Goal: Transaction & Acquisition: Subscribe to service/newsletter

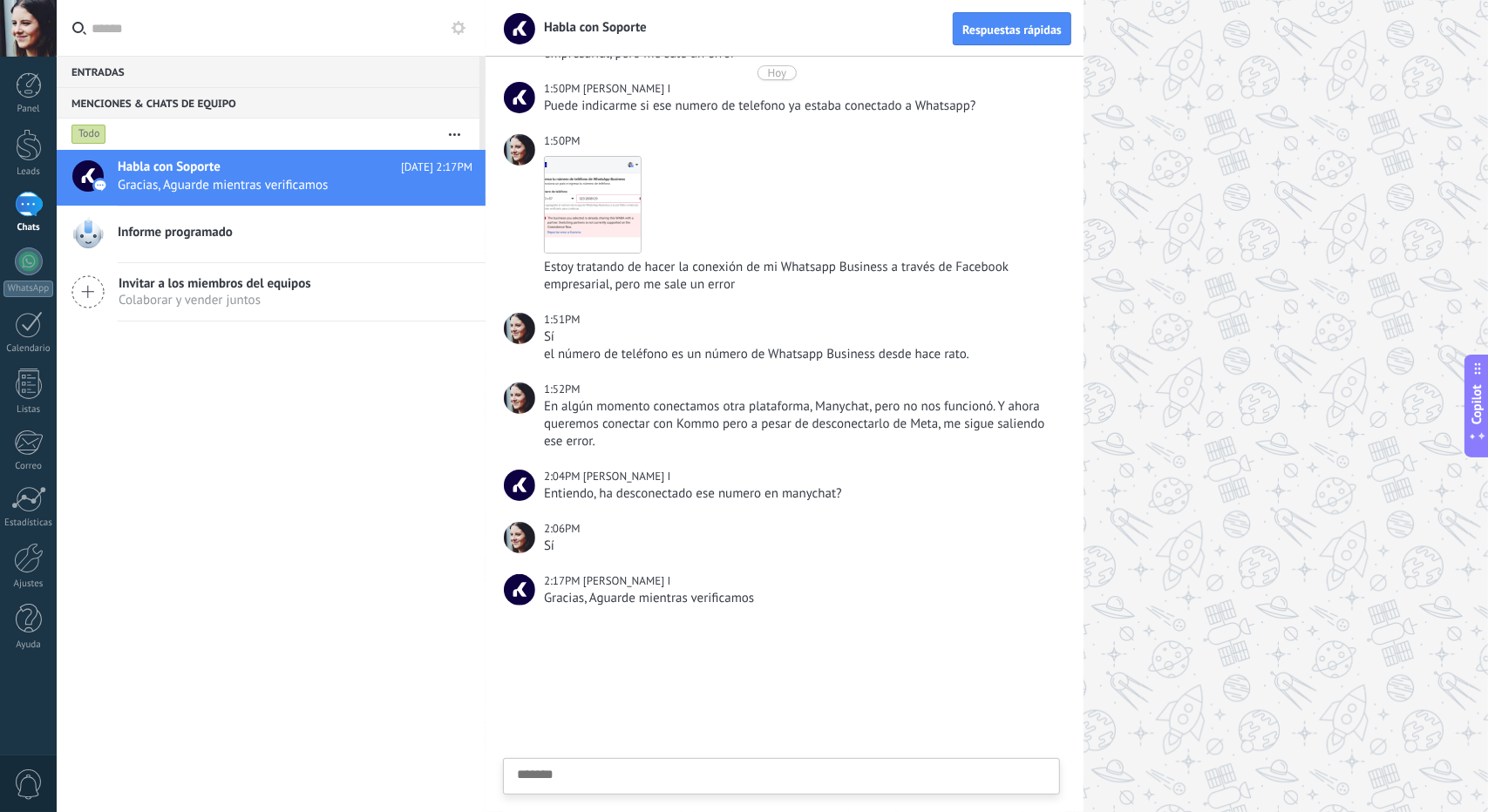
scroll to position [17, 0]
click at [24, 87] on div at bounding box center [29, 86] width 26 height 26
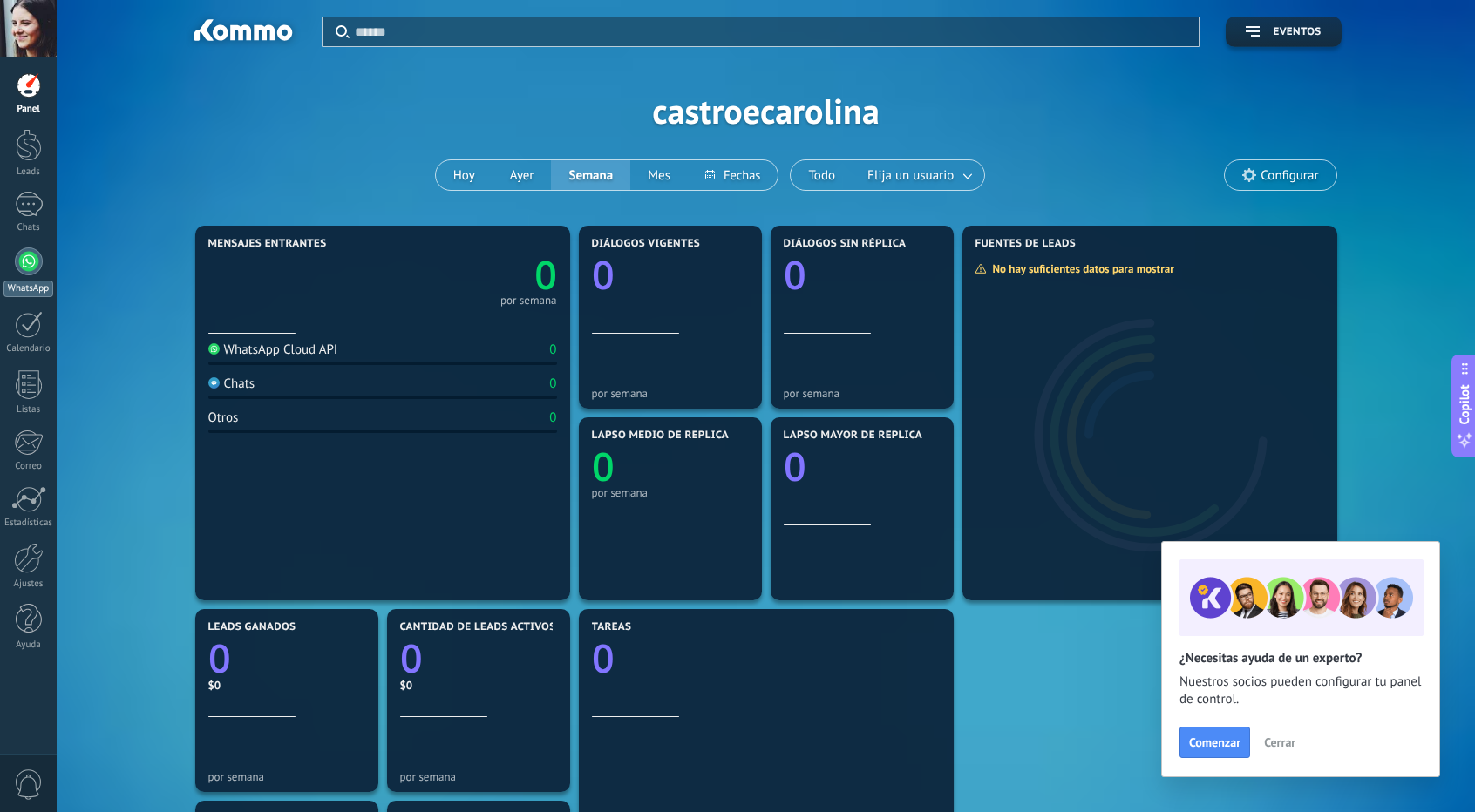
click at [24, 262] on div at bounding box center [29, 261] width 28 height 28
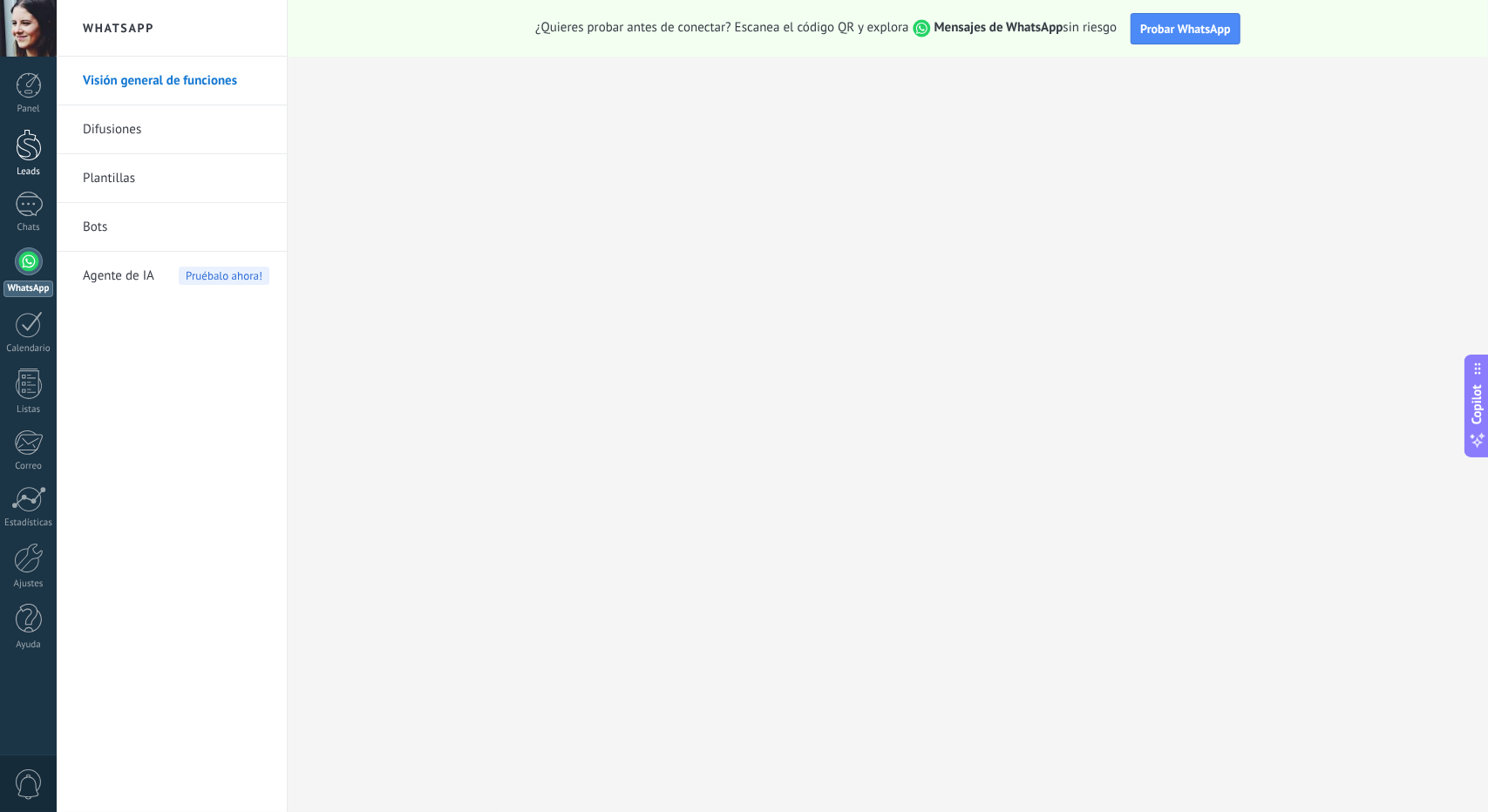
click at [38, 153] on div at bounding box center [29, 145] width 26 height 33
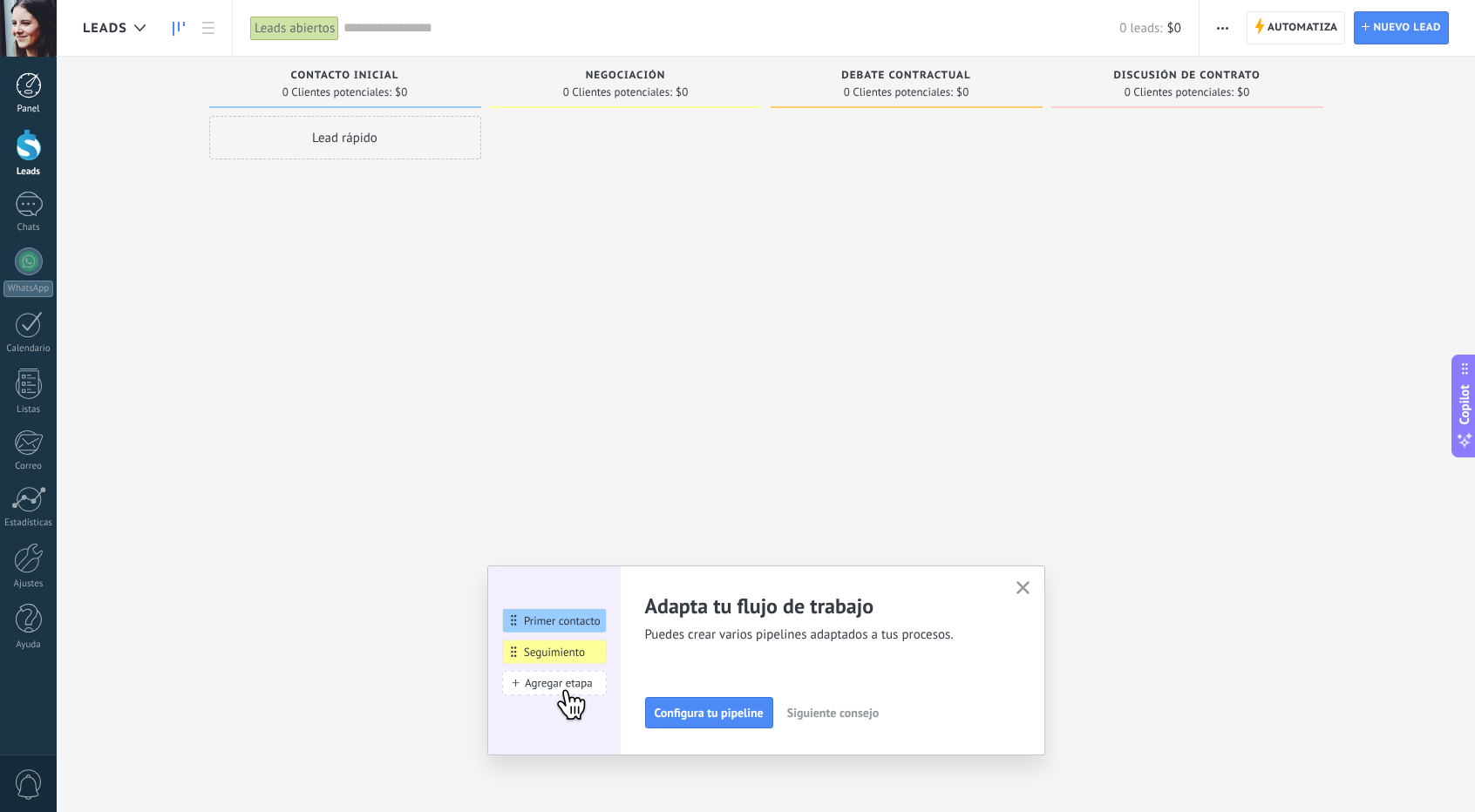
click at [32, 91] on div at bounding box center [29, 86] width 26 height 26
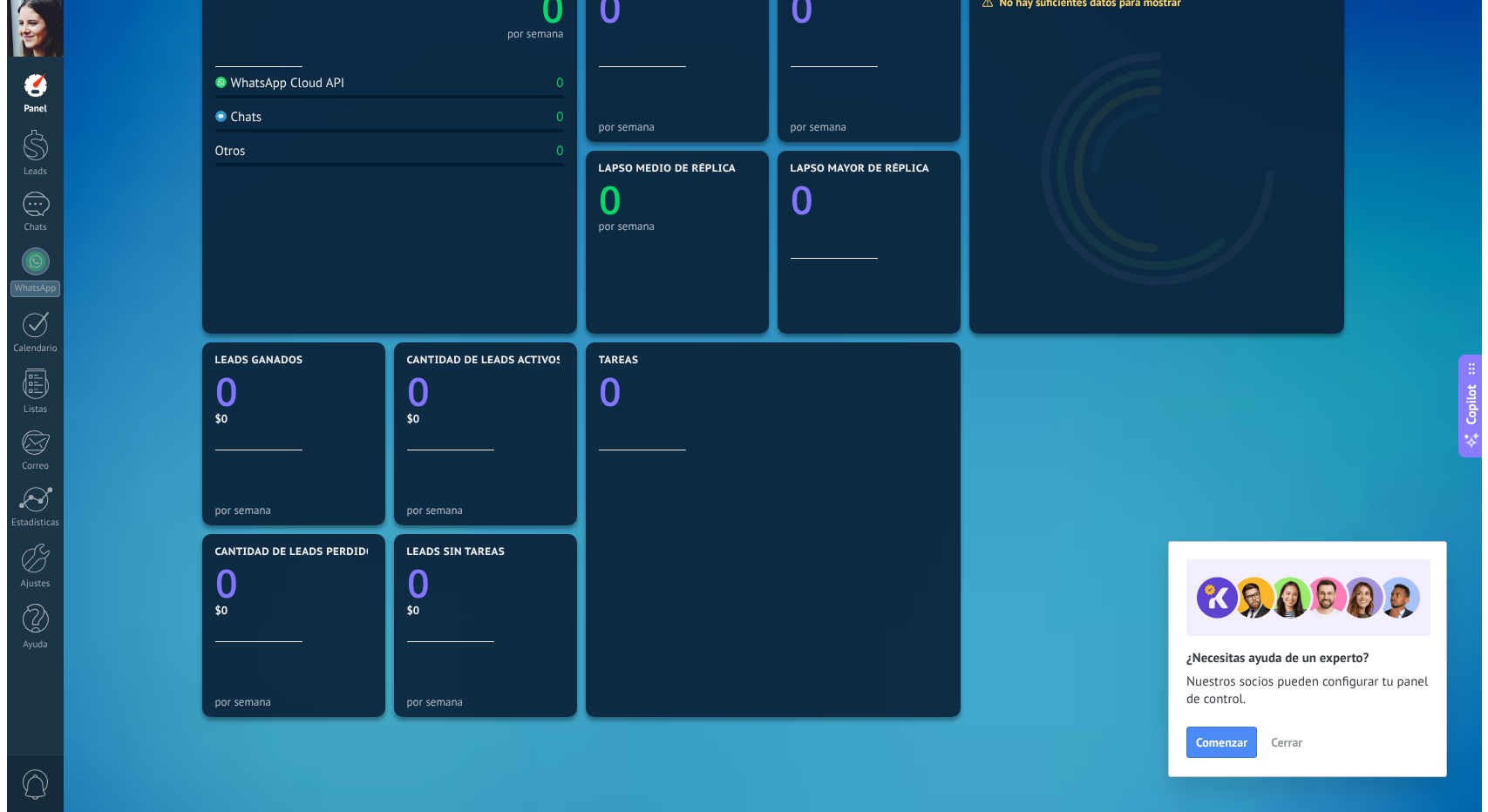
scroll to position [246, 0]
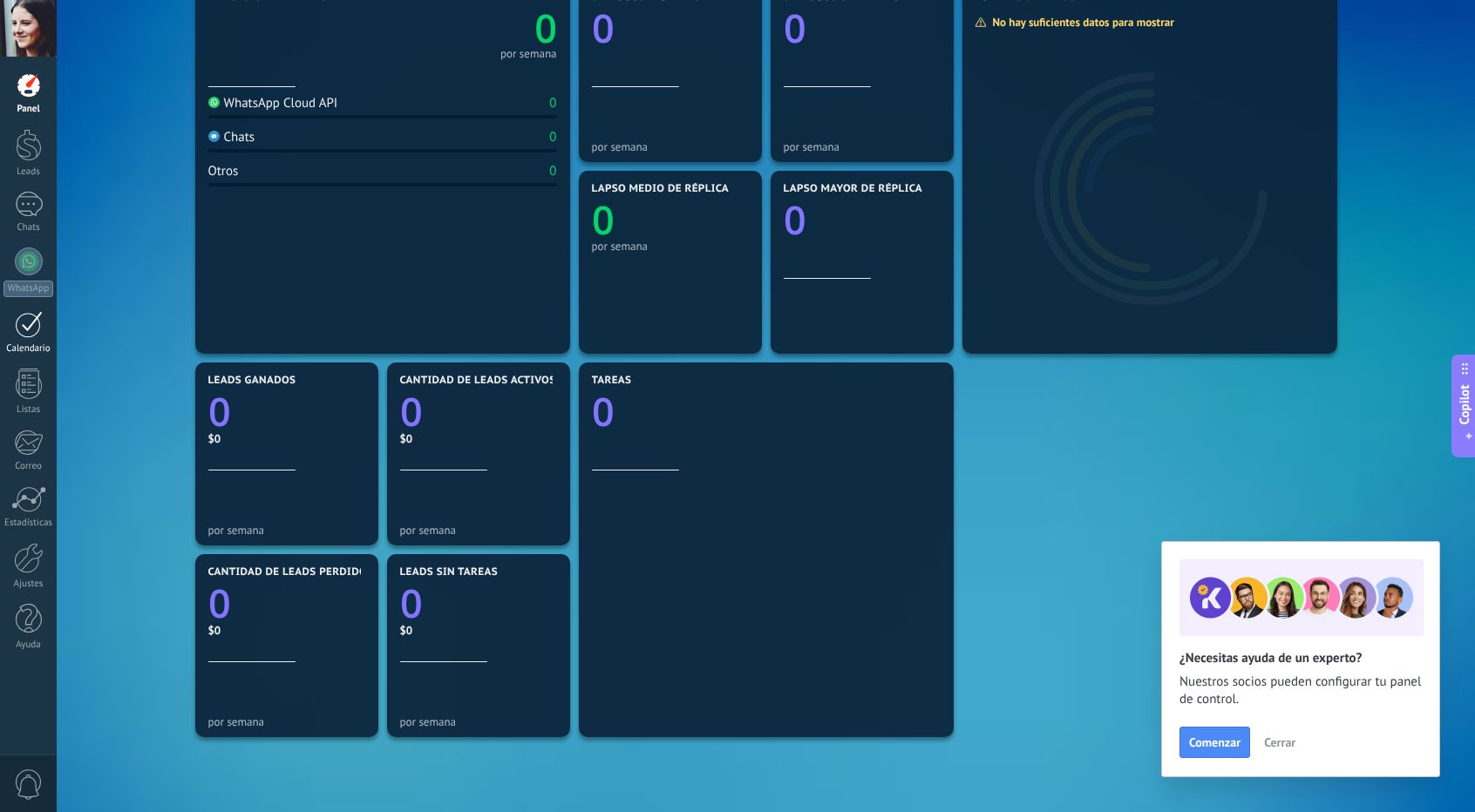
click at [34, 326] on div at bounding box center [29, 325] width 28 height 27
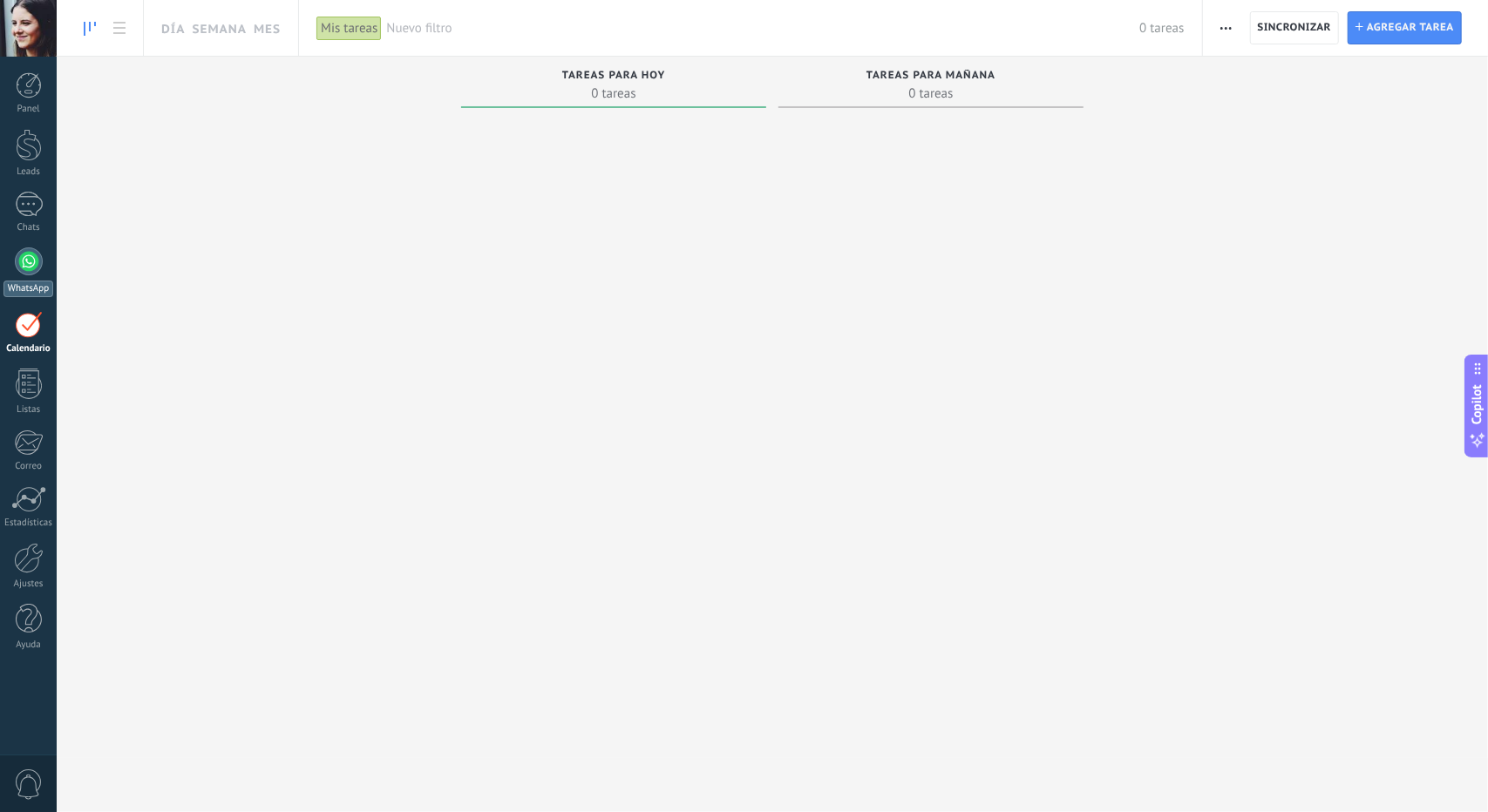
click at [32, 257] on div at bounding box center [29, 261] width 28 height 28
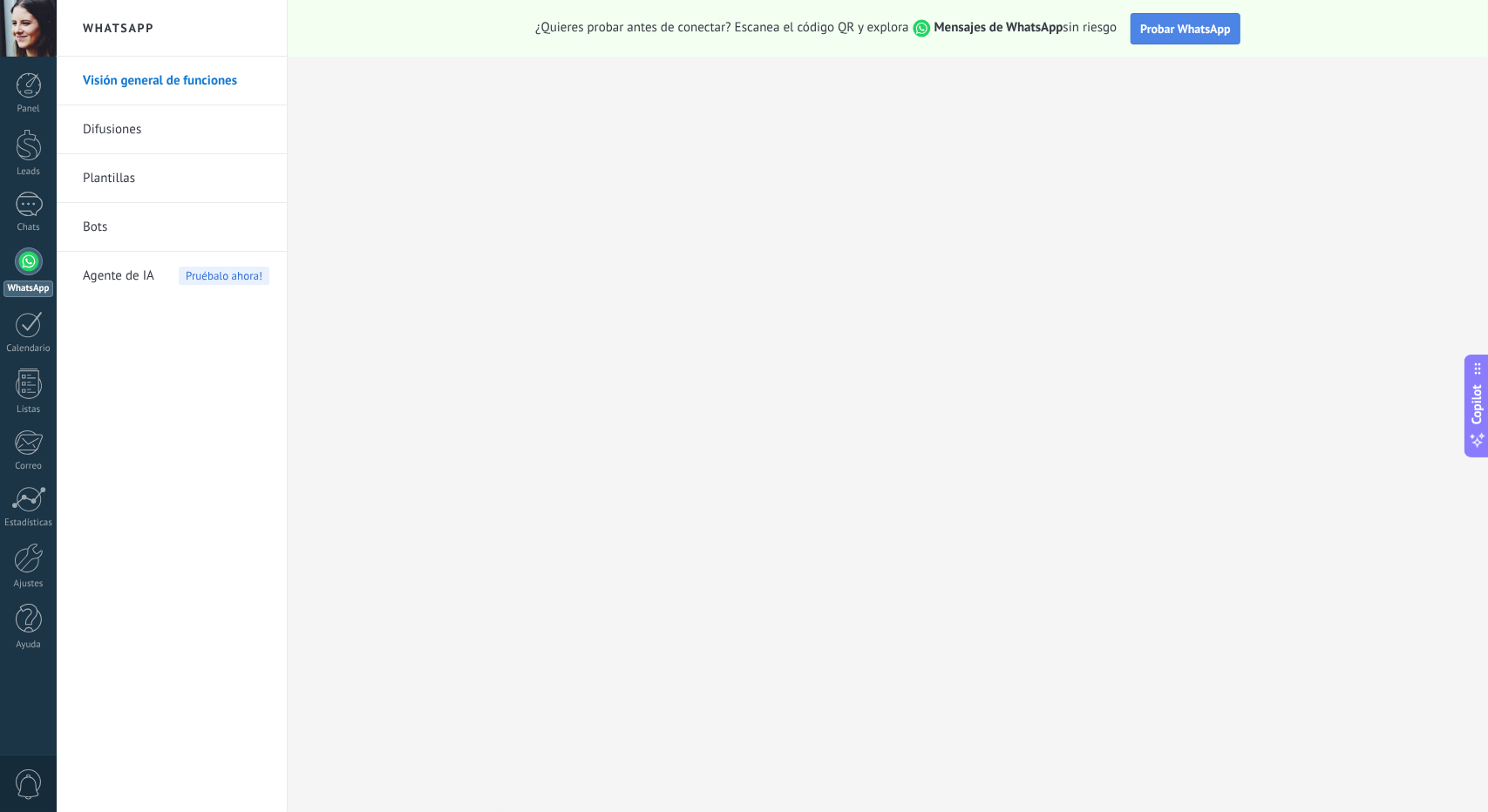
click at [1219, 27] on span "Probar WhatsApp" at bounding box center [1186, 28] width 90 height 16
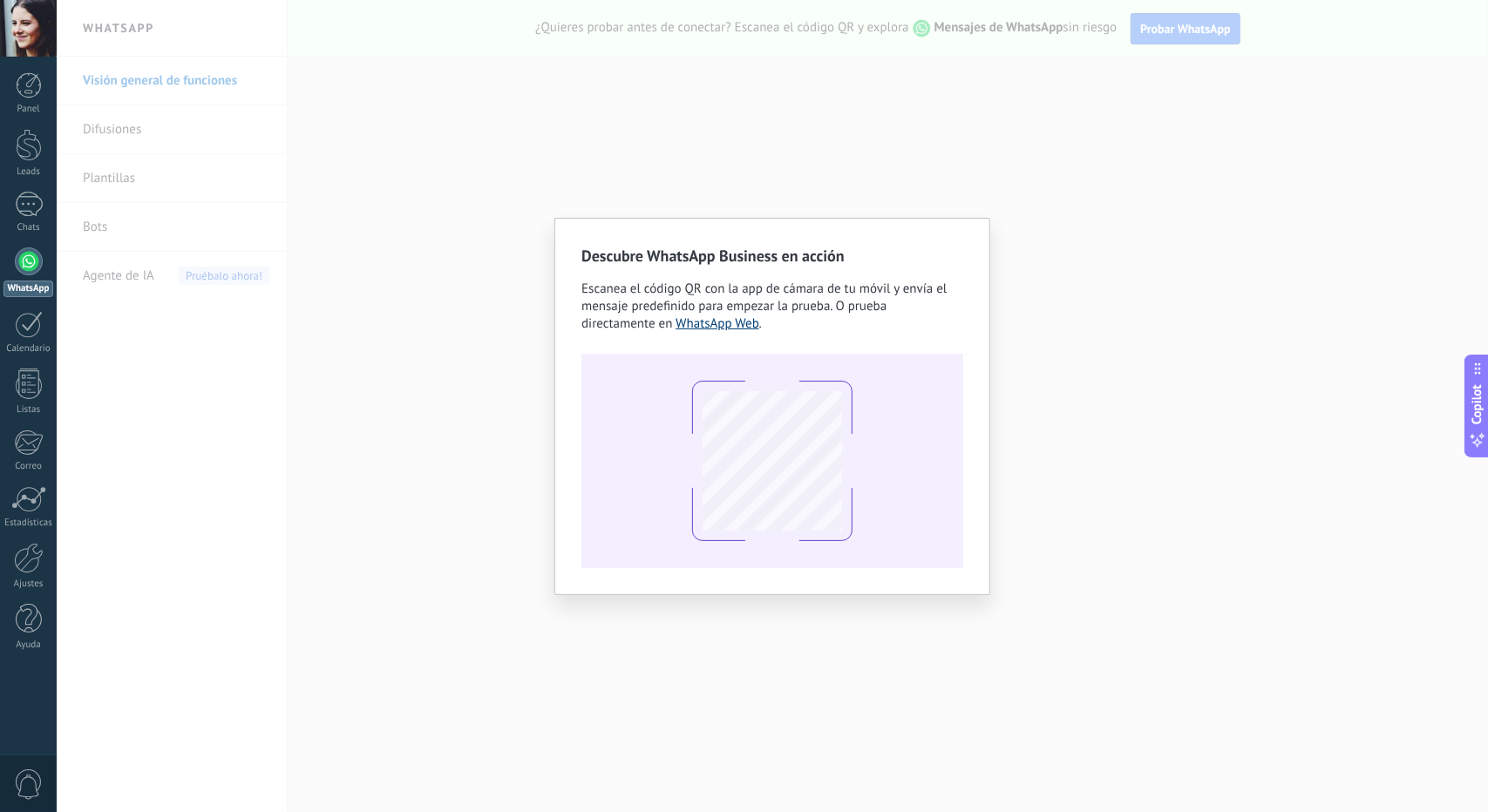
click at [676, 320] on link "WhatsApp Web" at bounding box center [717, 324] width 84 height 17
click at [522, 581] on div "Descubre WhatsApp Business en acción Escanea el código QR con la app [PERSON_NA…" at bounding box center [772, 406] width 1432 height 812
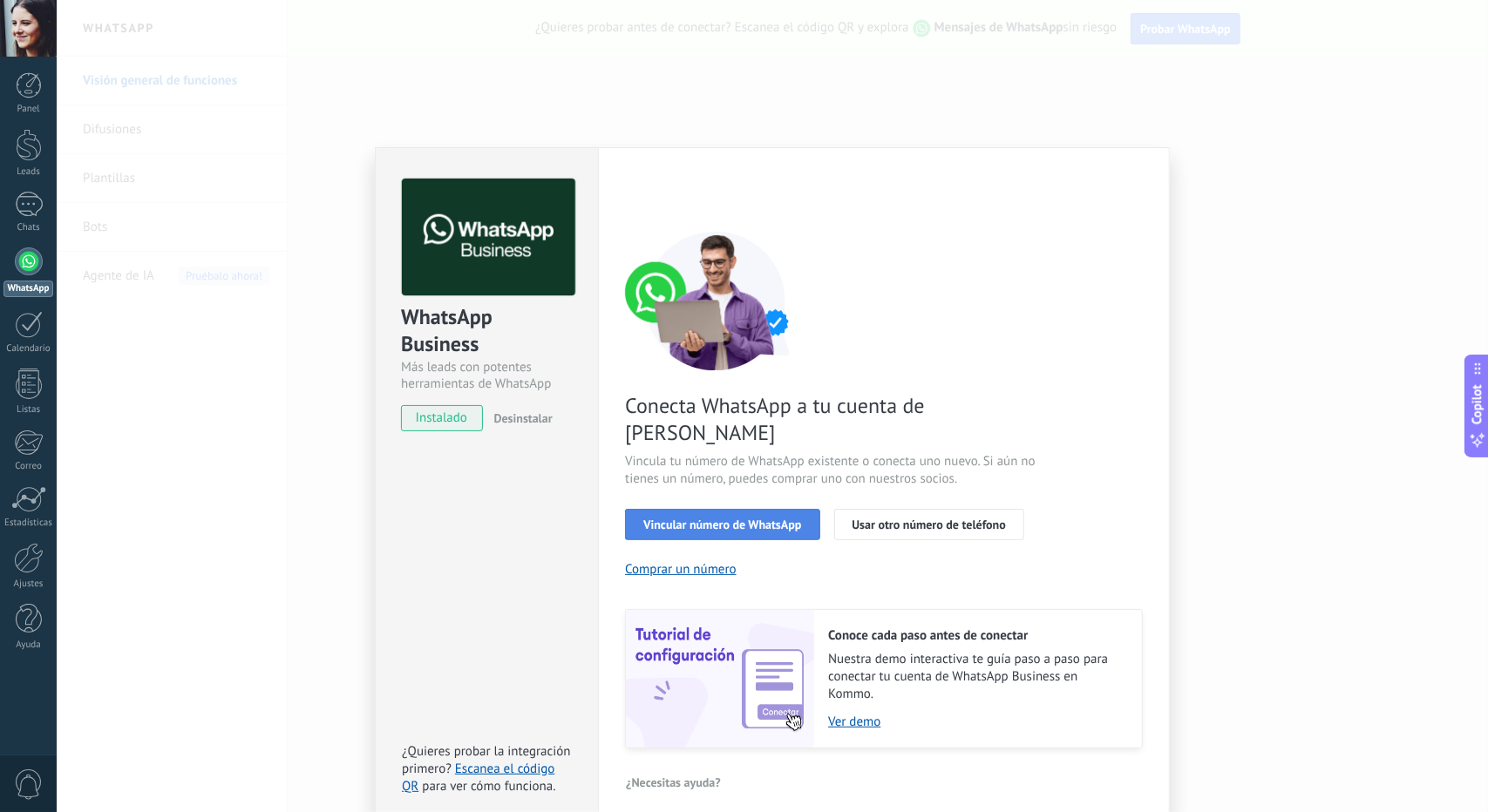
click at [743, 519] on span "Vincular número de WhatsApp" at bounding box center [723, 525] width 158 height 12
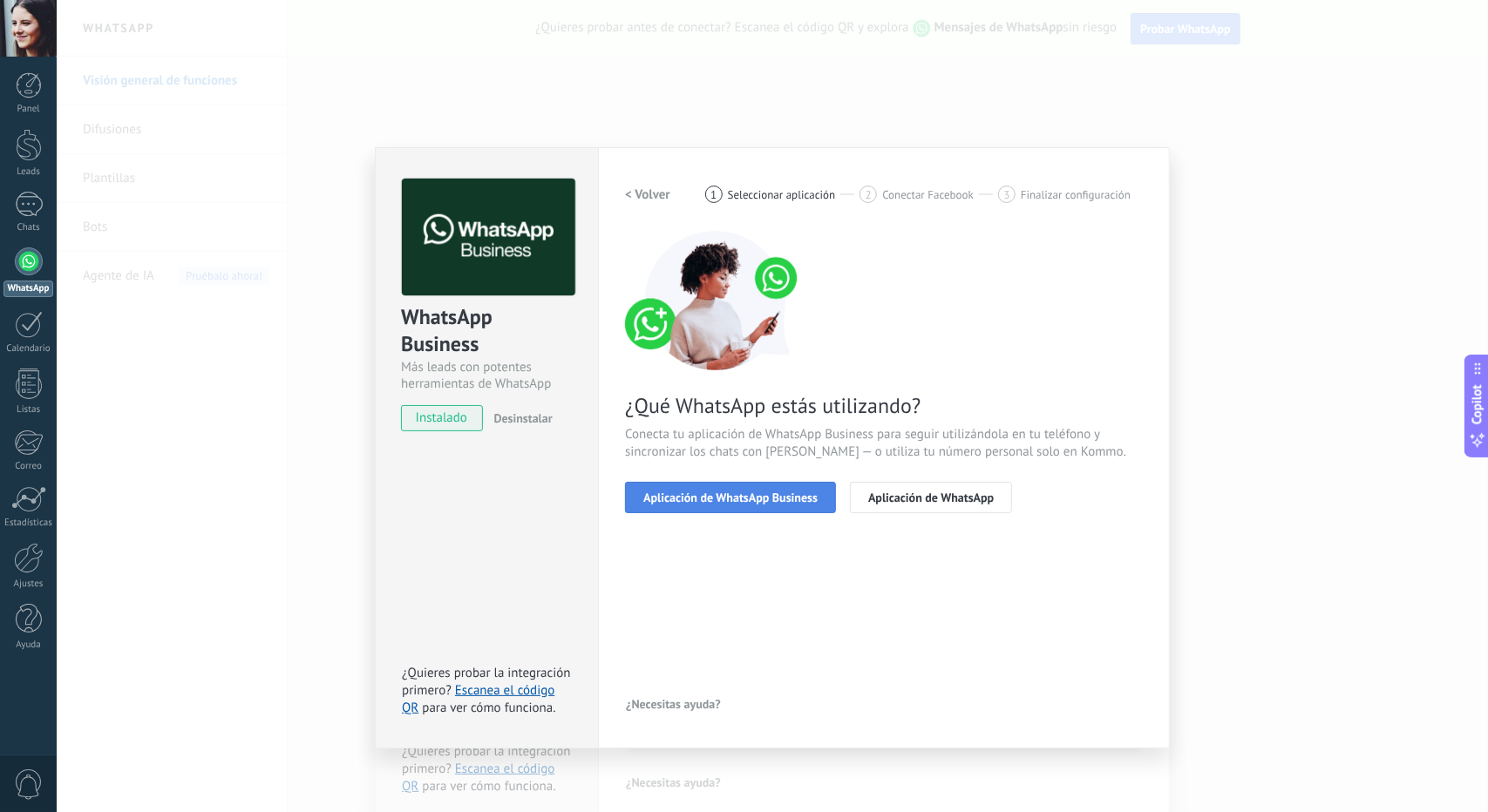
click at [782, 495] on span "Aplicación de WhatsApp Business" at bounding box center [731, 497] width 174 height 12
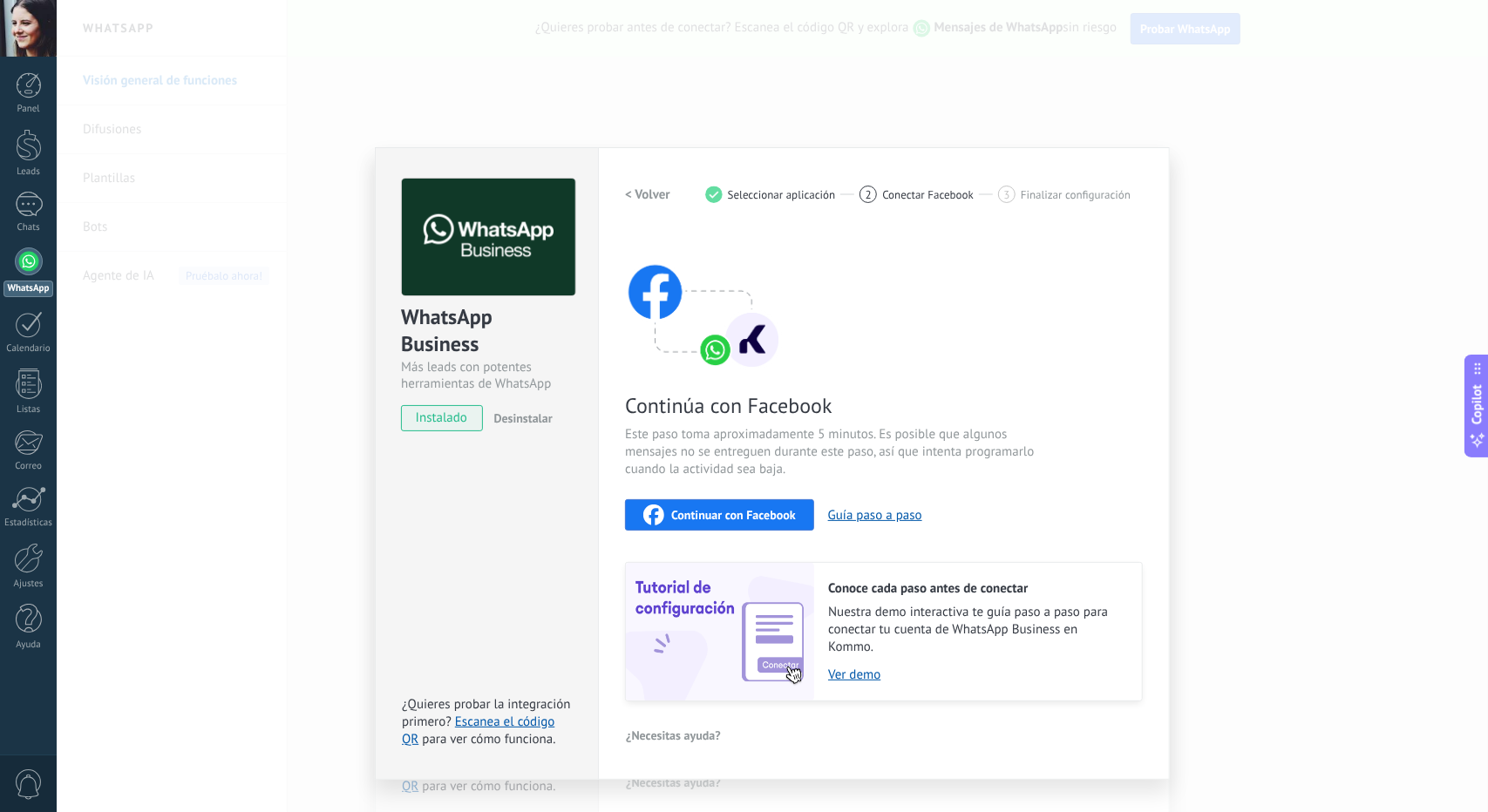
click at [757, 517] on span "Continuar con Facebook" at bounding box center [734, 514] width 125 height 12
